Goal: Task Accomplishment & Management: Complete application form

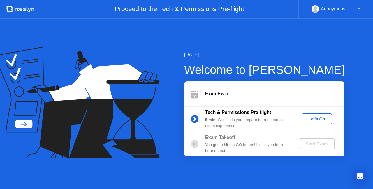
click at [311, 118] on div "Let's Go" at bounding box center [317, 119] width 26 height 5
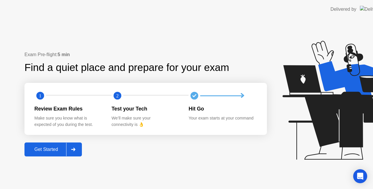
click at [316, 117] on icon at bounding box center [343, 100] width 122 height 119
click at [311, 115] on icon at bounding box center [343, 100] width 122 height 119
click at [311, 117] on icon at bounding box center [343, 100] width 122 height 119
click at [326, 116] on icon at bounding box center [343, 100] width 122 height 119
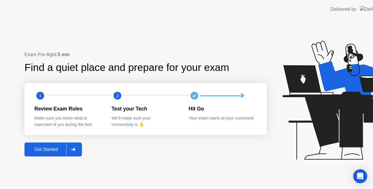
drag, startPoint x: 326, startPoint y: 116, endPoint x: 269, endPoint y: 2, distance: 127.7
click at [323, 110] on icon at bounding box center [343, 100] width 122 height 119
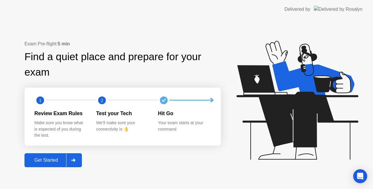
click at [55, 154] on button "Get Started" at bounding box center [52, 161] width 57 height 14
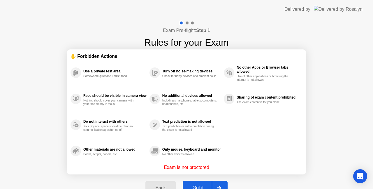
click at [205, 182] on button "Got it" at bounding box center [205, 188] width 45 height 14
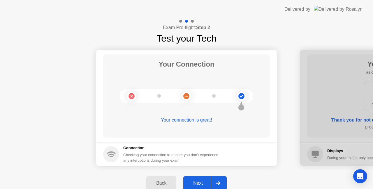
click at [203, 178] on button "Next" at bounding box center [204, 184] width 43 height 14
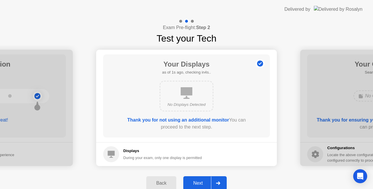
click at [201, 179] on button "Next" at bounding box center [204, 184] width 43 height 14
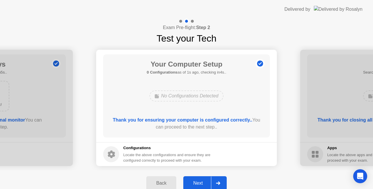
click at [199, 179] on button "Next" at bounding box center [204, 184] width 43 height 14
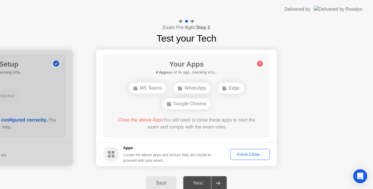
click at [252, 151] on button "Force Close..." at bounding box center [250, 154] width 40 height 11
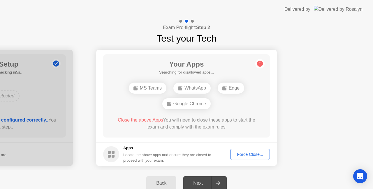
click at [248, 152] on div "Force Close..." at bounding box center [250, 154] width 36 height 5
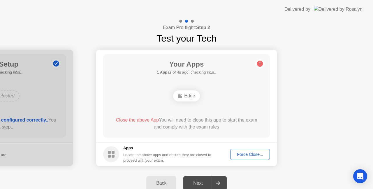
click at [231, 159] on button "Force Close..." at bounding box center [250, 154] width 40 height 11
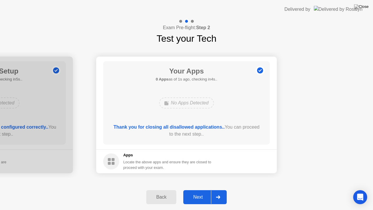
click at [198, 189] on div "Next" at bounding box center [198, 196] width 26 height 5
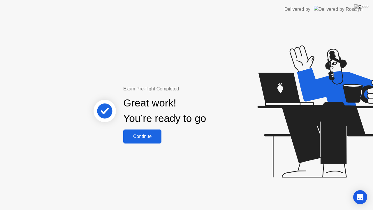
click at [147, 137] on div "Continue" at bounding box center [142, 136] width 35 height 5
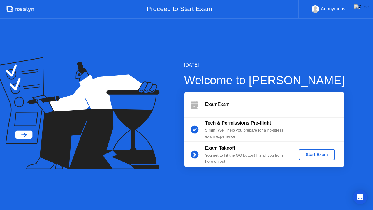
click at [305, 154] on div "Start Exam" at bounding box center [316, 154] width 31 height 5
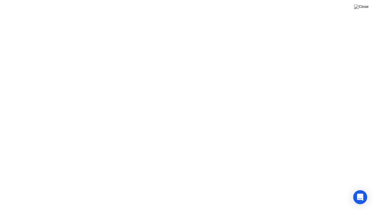
click div
click at [188, 189] on div at bounding box center [186, 200] width 12 height 15
click at [187, 189] on div at bounding box center [186, 200] width 12 height 15
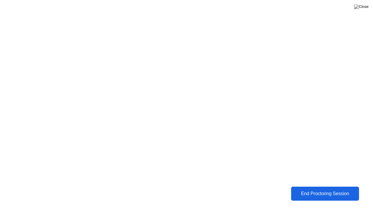
click at [308, 189] on div "End Proctoring Session" at bounding box center [325, 193] width 64 height 5
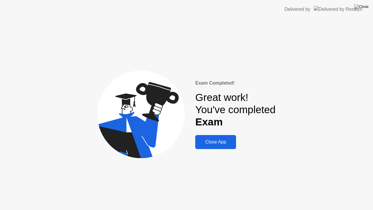
click at [222, 142] on div "Close App" at bounding box center [215, 141] width 37 height 5
